Goal: Find specific page/section: Find specific page/section

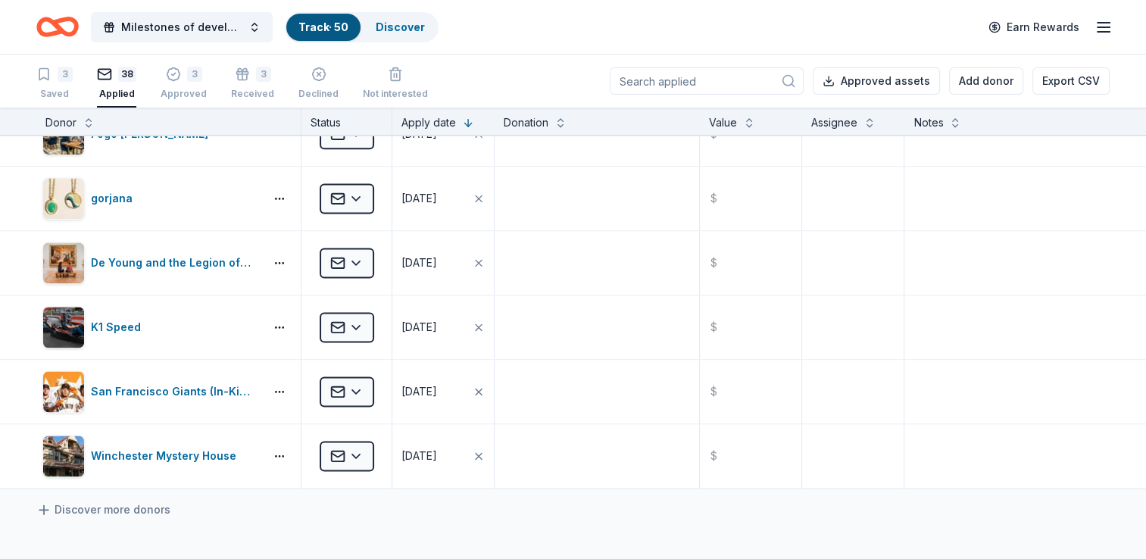
scroll to position [2300, 0]
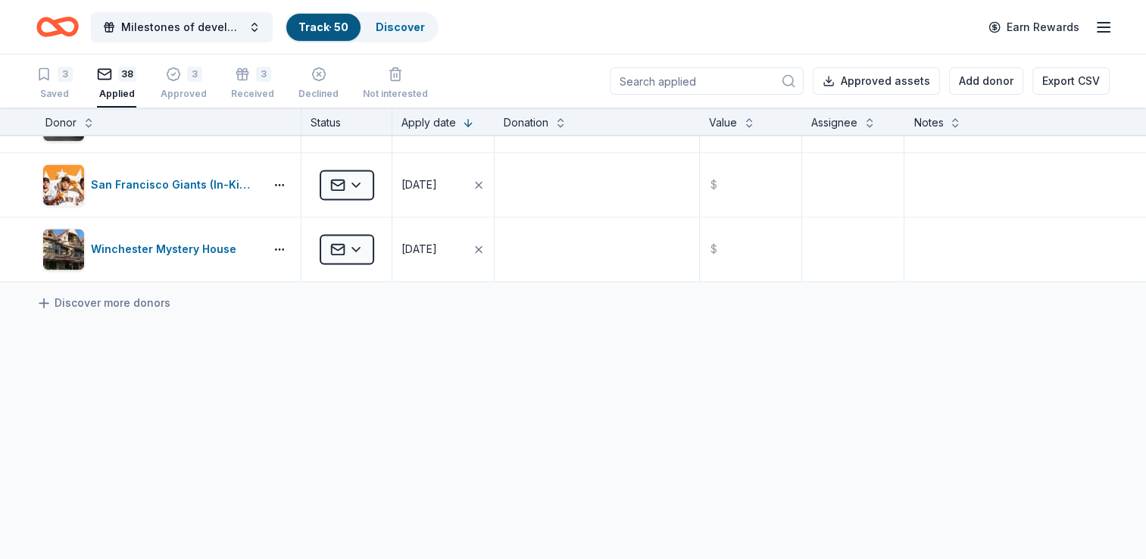
drag, startPoint x: 253, startPoint y: 252, endPoint x: 33, endPoint y: 373, distance: 251.1
click at [0, 347] on html "Milestones of development celebrates 40 years Track · 50 Discover Earn Rewards …" at bounding box center [573, 279] width 1146 height 559
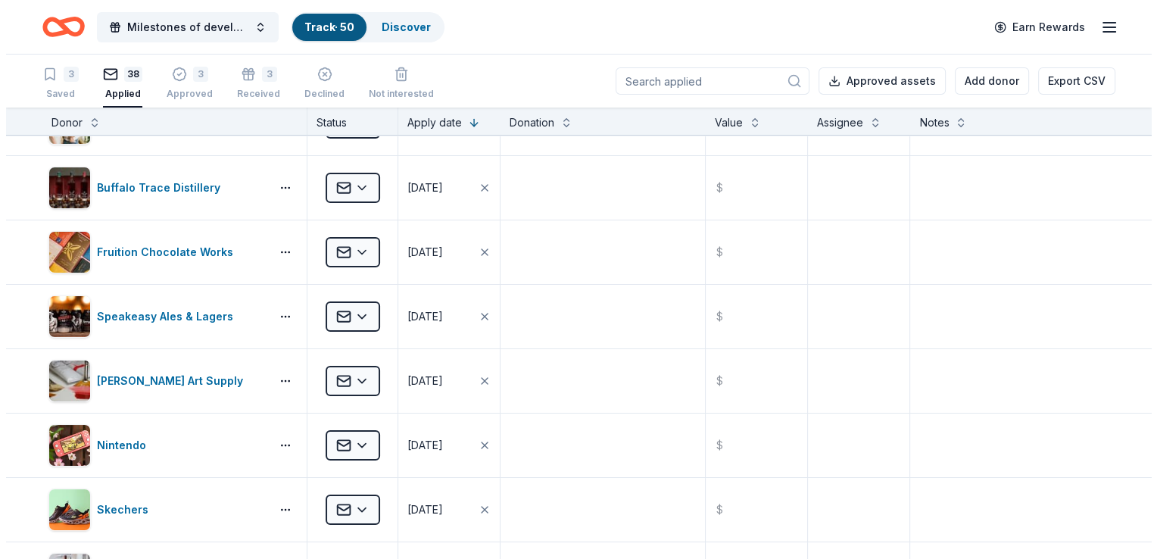
scroll to position [0, 0]
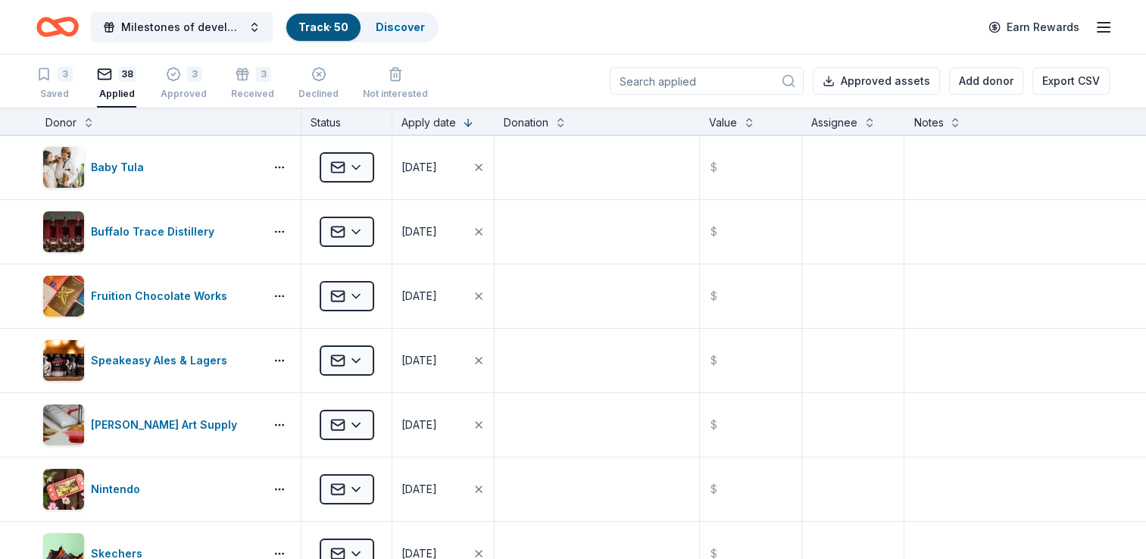
click at [728, 83] on input at bounding box center [707, 80] width 194 height 27
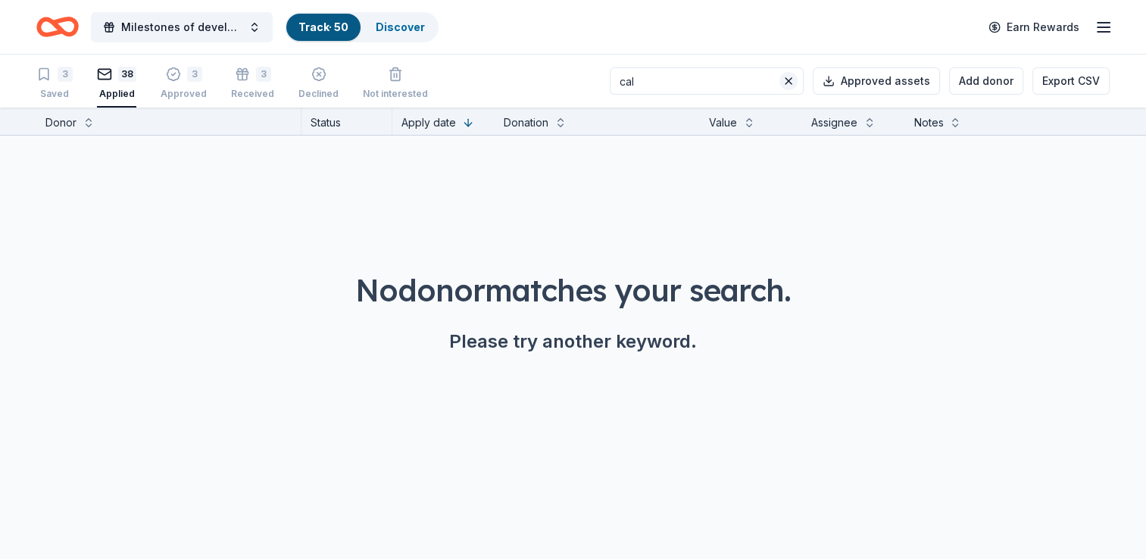
type input "cal"
click at [791, 82] on button at bounding box center [788, 81] width 18 height 18
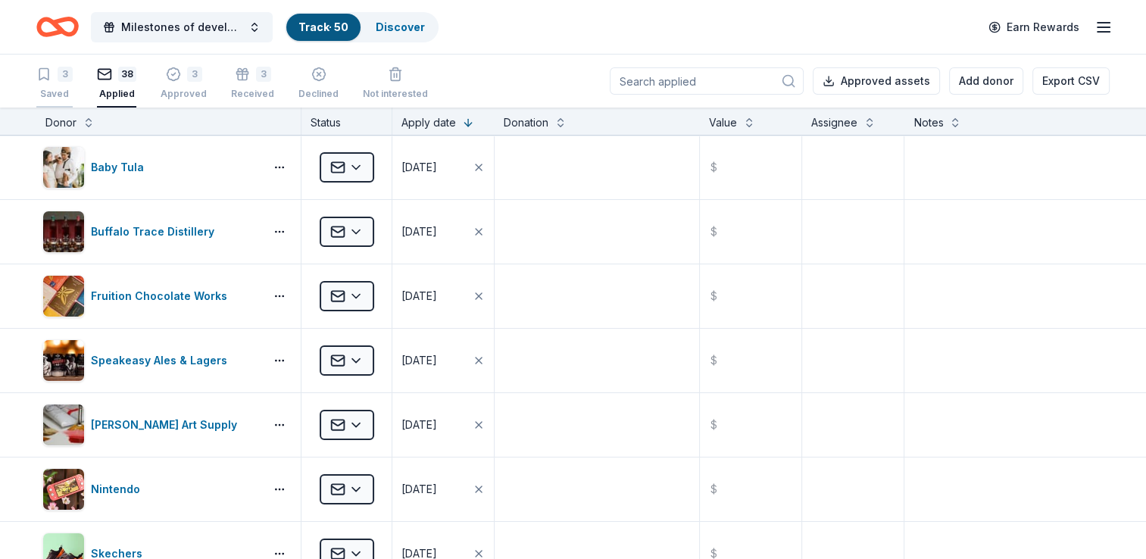
click at [45, 67] on icon "button" at bounding box center [43, 74] width 15 height 15
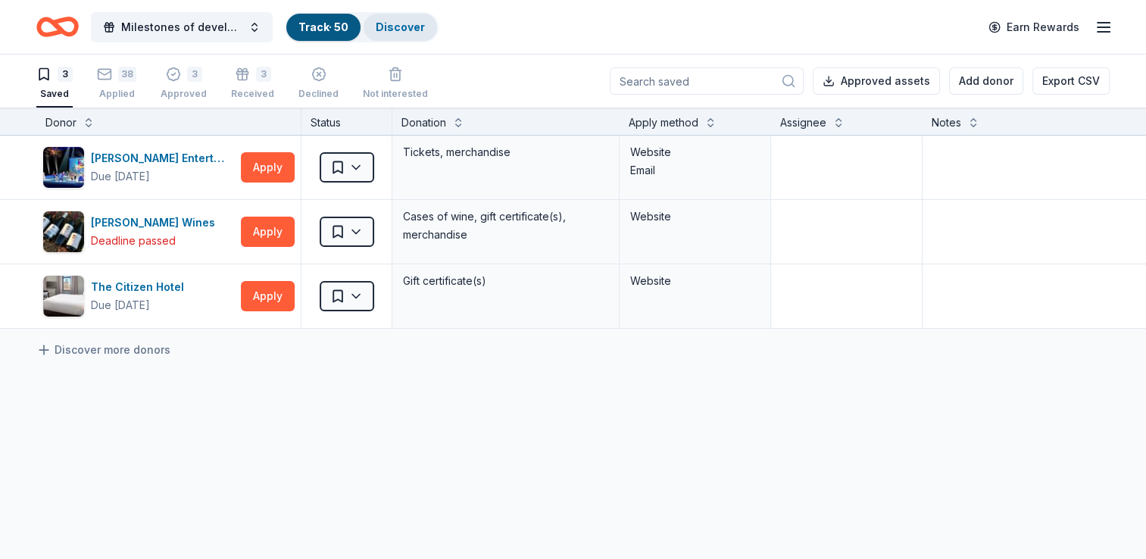
click at [412, 21] on link "Discover" at bounding box center [400, 26] width 49 height 13
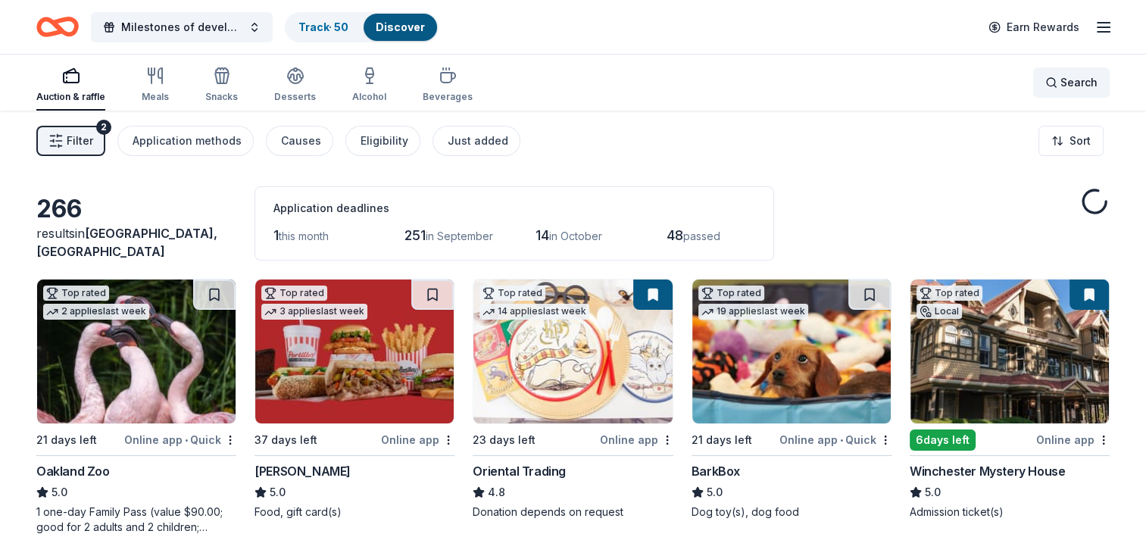
click at [1072, 77] on span "Search" at bounding box center [1078, 82] width 37 height 18
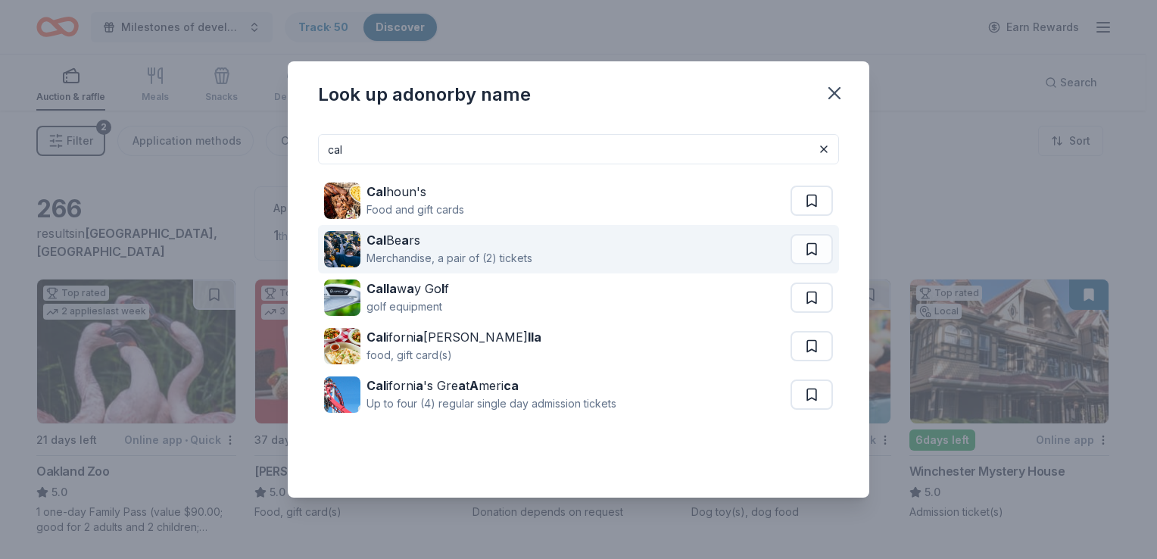
type input "cal"
click at [518, 251] on div "Merchandise, a pair of (2) tickets" at bounding box center [449, 258] width 166 height 18
